Goal: Transaction & Acquisition: Subscribe to service/newsletter

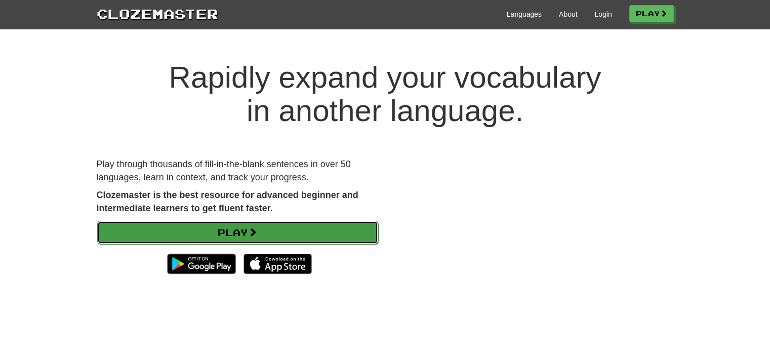
click at [212, 228] on link "Play" at bounding box center [237, 232] width 281 height 23
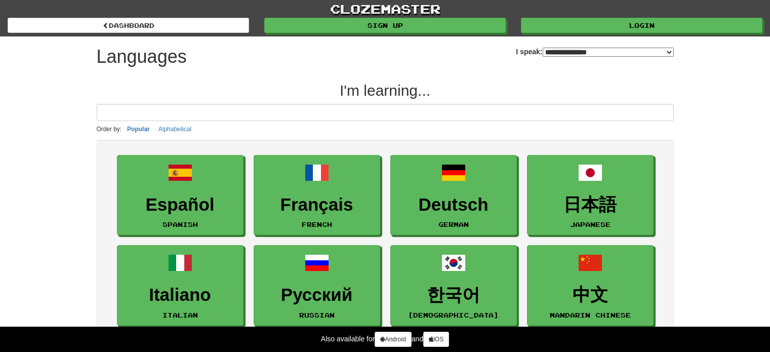
select select "*******"
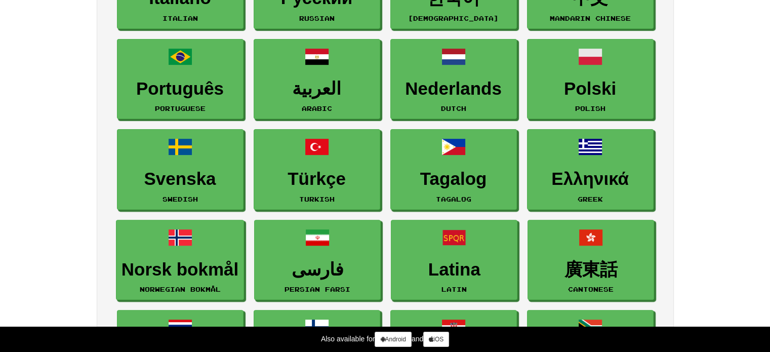
scroll to position [235, 0]
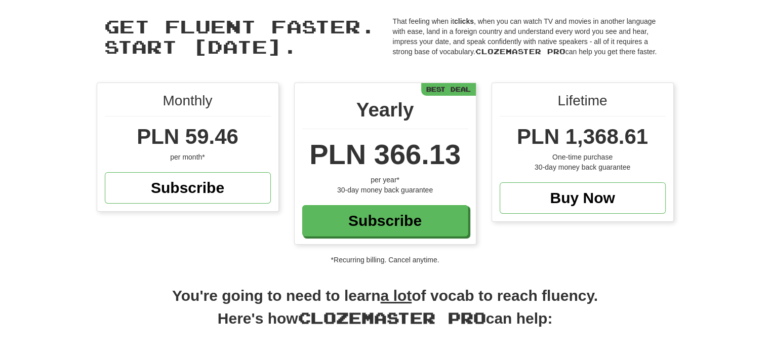
click at [695, 122] on div "Monthly PLN 59.46 per month* Subscribe Yearly PLN 366.13 per year* 30-day money…" at bounding box center [385, 174] width 770 height 182
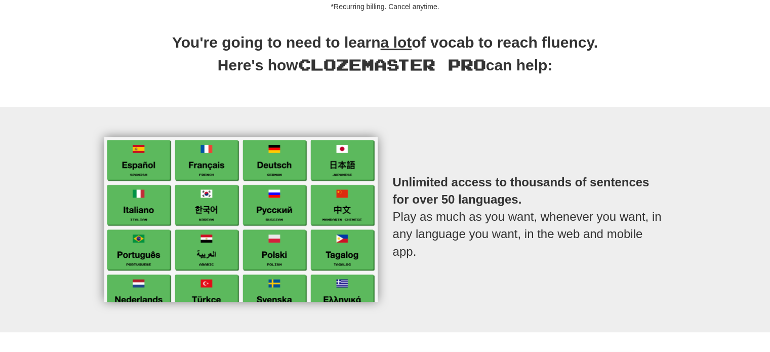
scroll to position [354, 0]
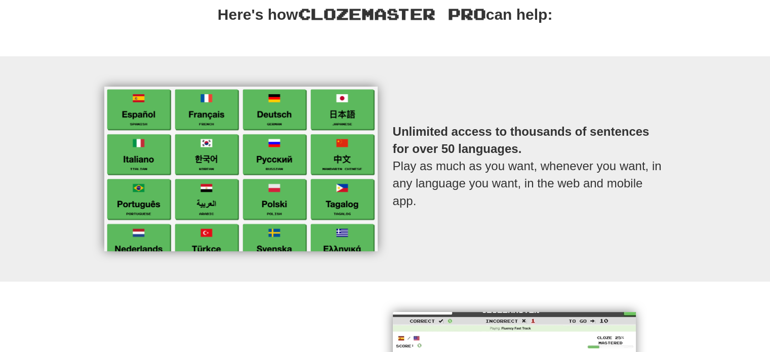
click at [674, 189] on div "Unlimited access to thousands of sentences for over 50 languages. Play as much …" at bounding box center [385, 169] width 592 height 165
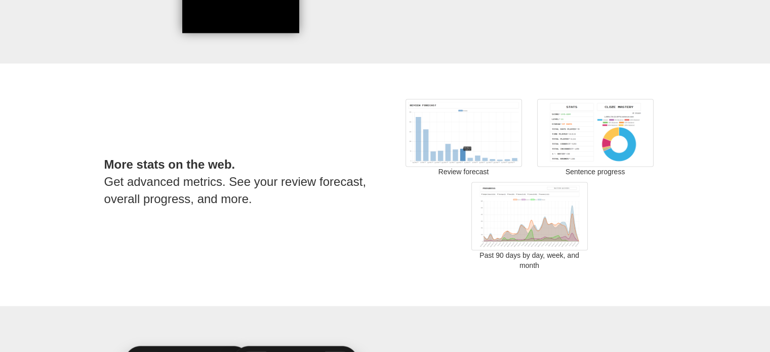
scroll to position [1519, 0]
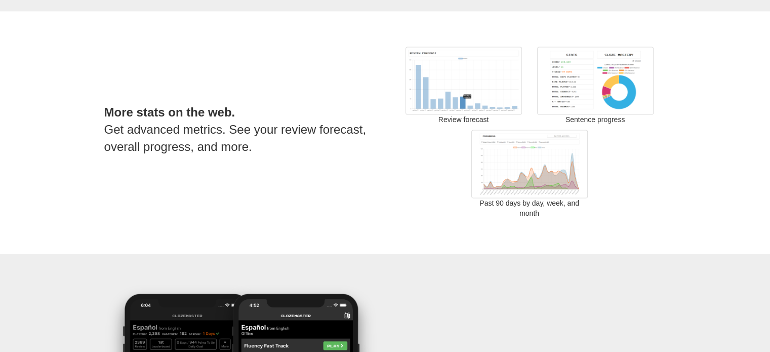
click at [531, 180] on img at bounding box center [529, 164] width 116 height 68
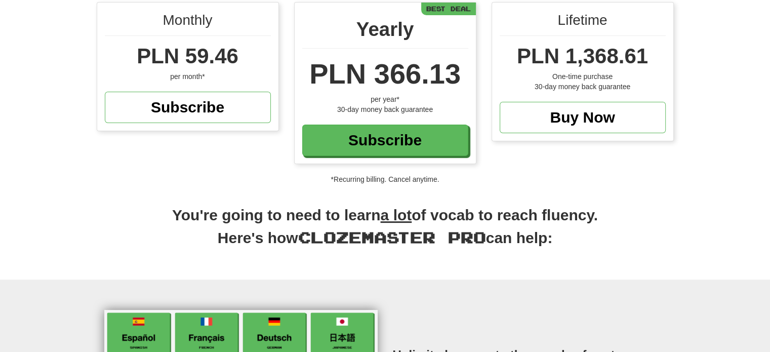
scroll to position [0, 0]
